Goal: Communication & Community: Answer question/provide support

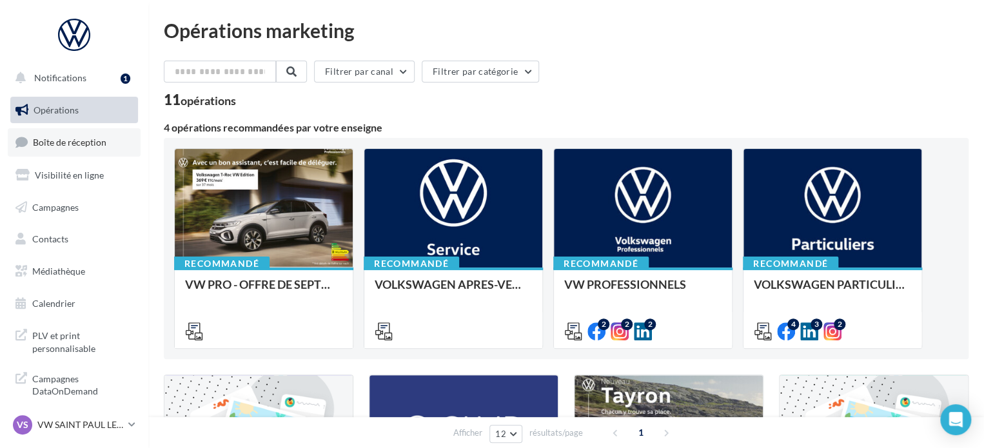
click at [75, 148] on span "Boîte de réception" at bounding box center [69, 142] width 73 height 11
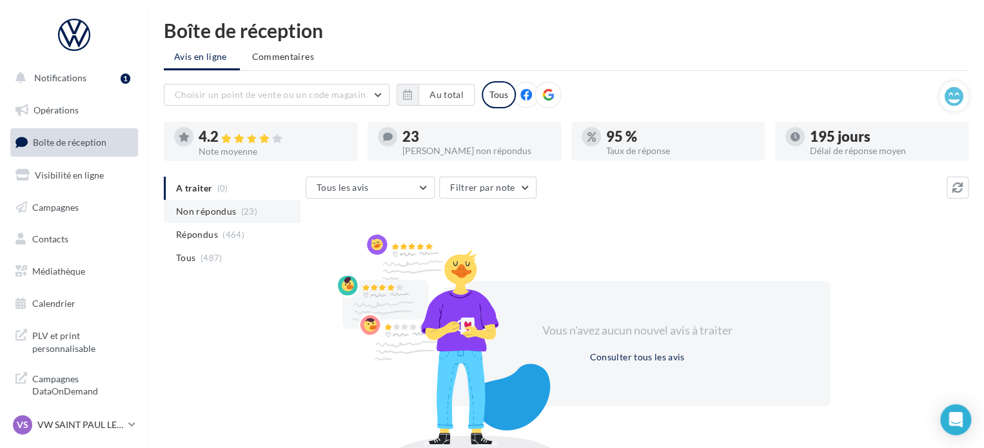
click at [206, 212] on span "Non répondus" at bounding box center [206, 211] width 60 height 13
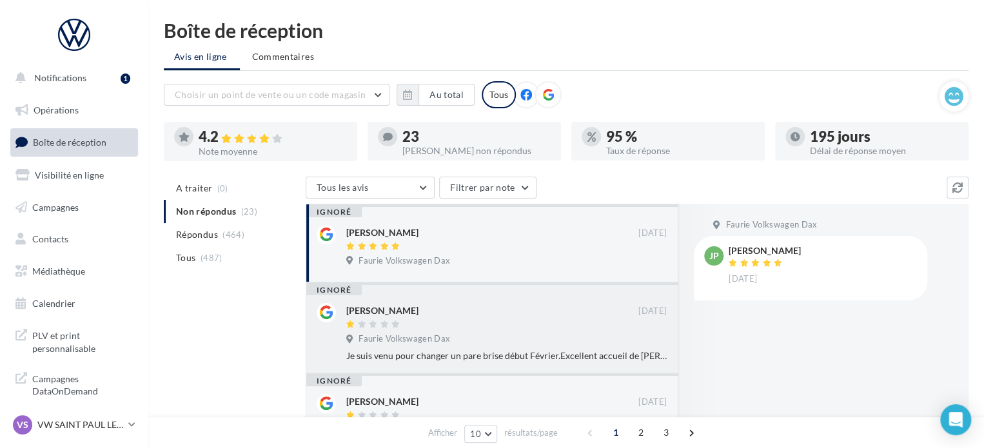
click at [394, 311] on div "Jean-Pierre Hourtané" at bounding box center [382, 310] width 72 height 13
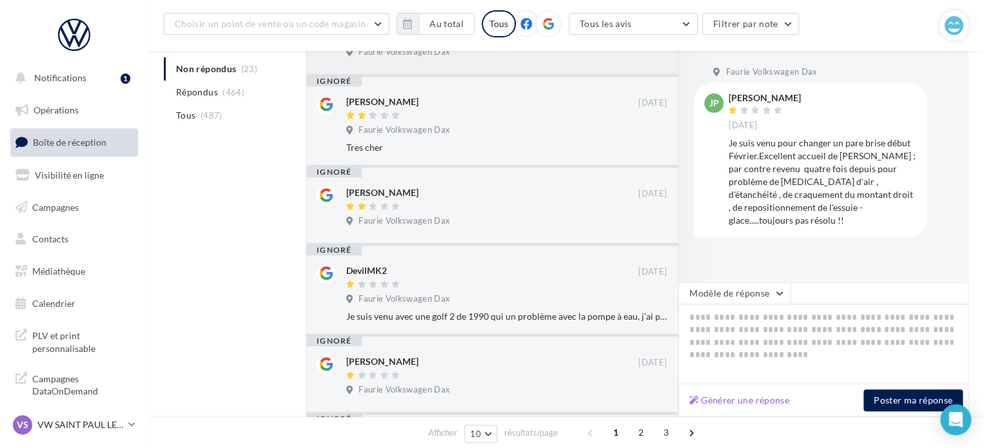
scroll to position [580, 0]
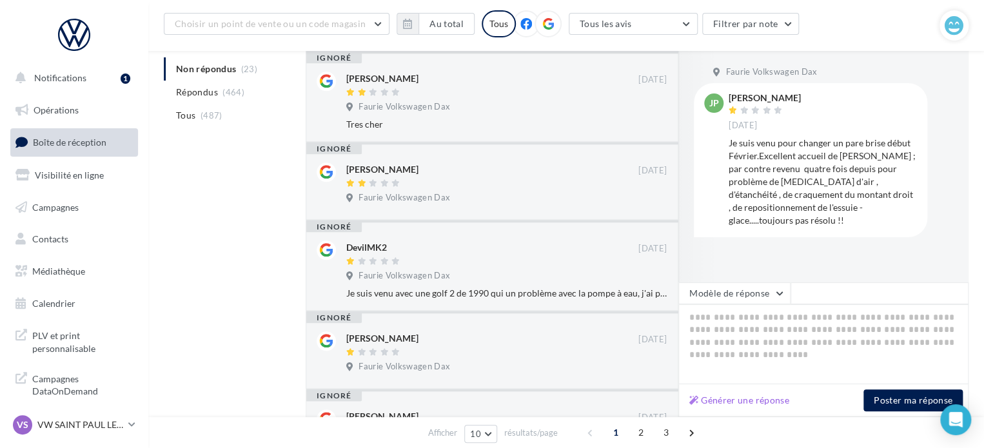
click at [520, 279] on div "Faurie Volkswagen Dax" at bounding box center [506, 277] width 320 height 14
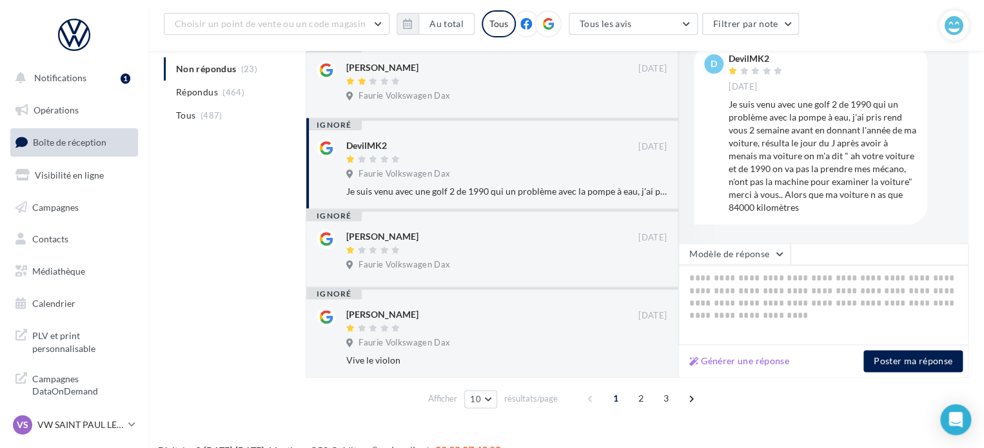
scroll to position [703, 0]
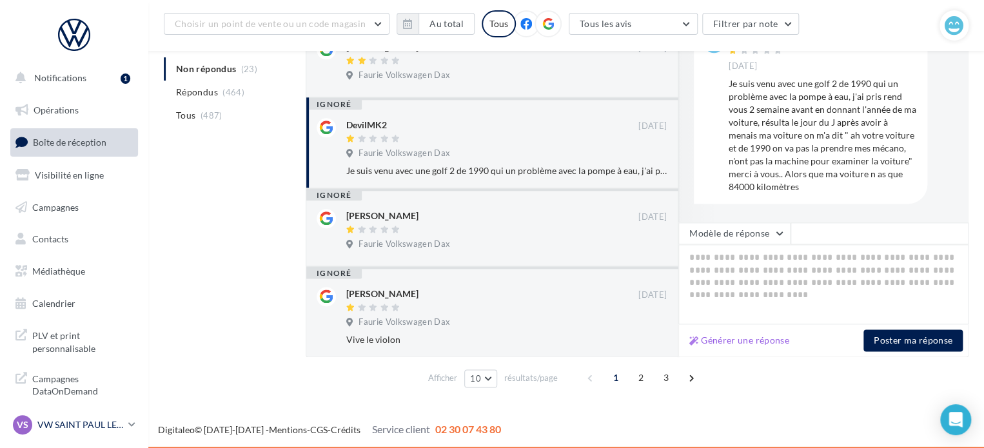
click at [97, 423] on p "VW SAINT PAUL LES DAX" at bounding box center [80, 424] width 86 height 13
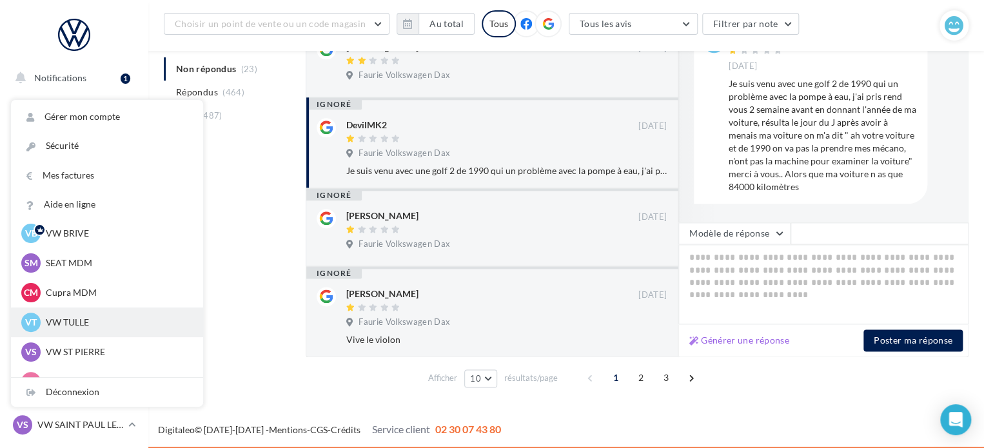
scroll to position [119, 0]
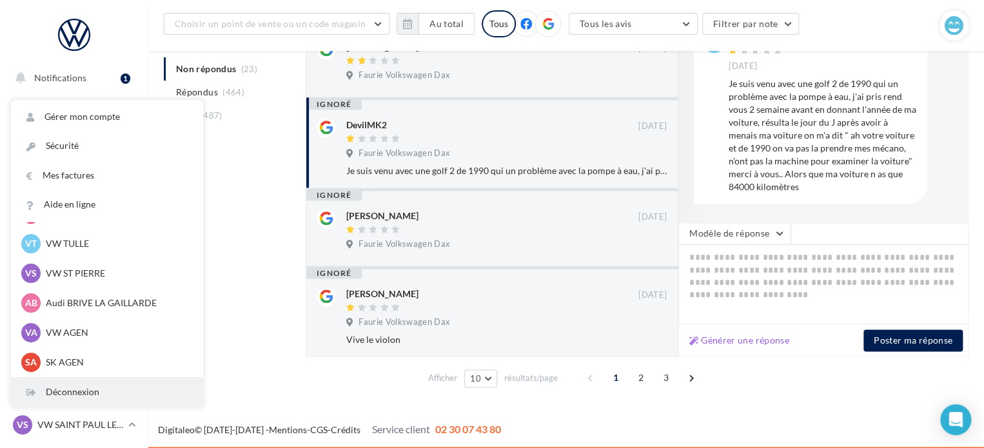
click at [106, 393] on div "Déconnexion" at bounding box center [107, 392] width 192 height 29
